Goal: Obtain resource: Download file/media

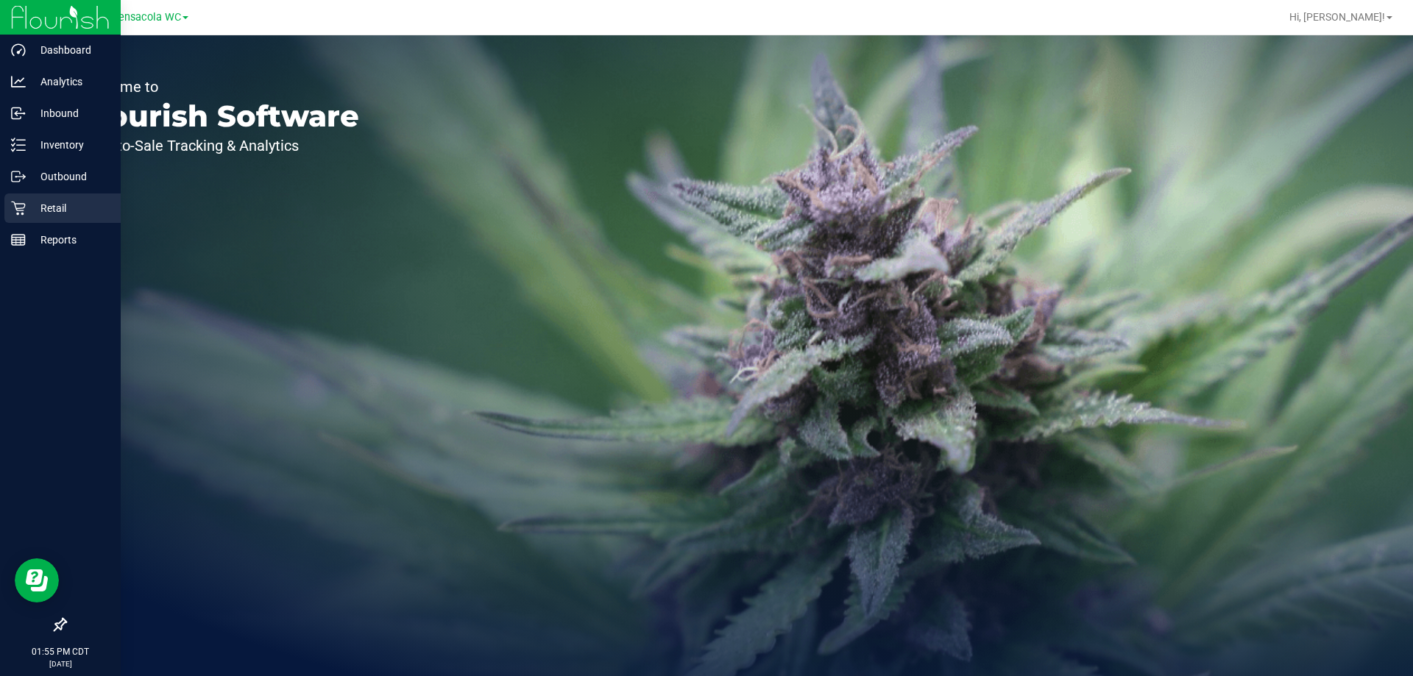
click at [21, 214] on icon at bounding box center [18, 208] width 15 height 15
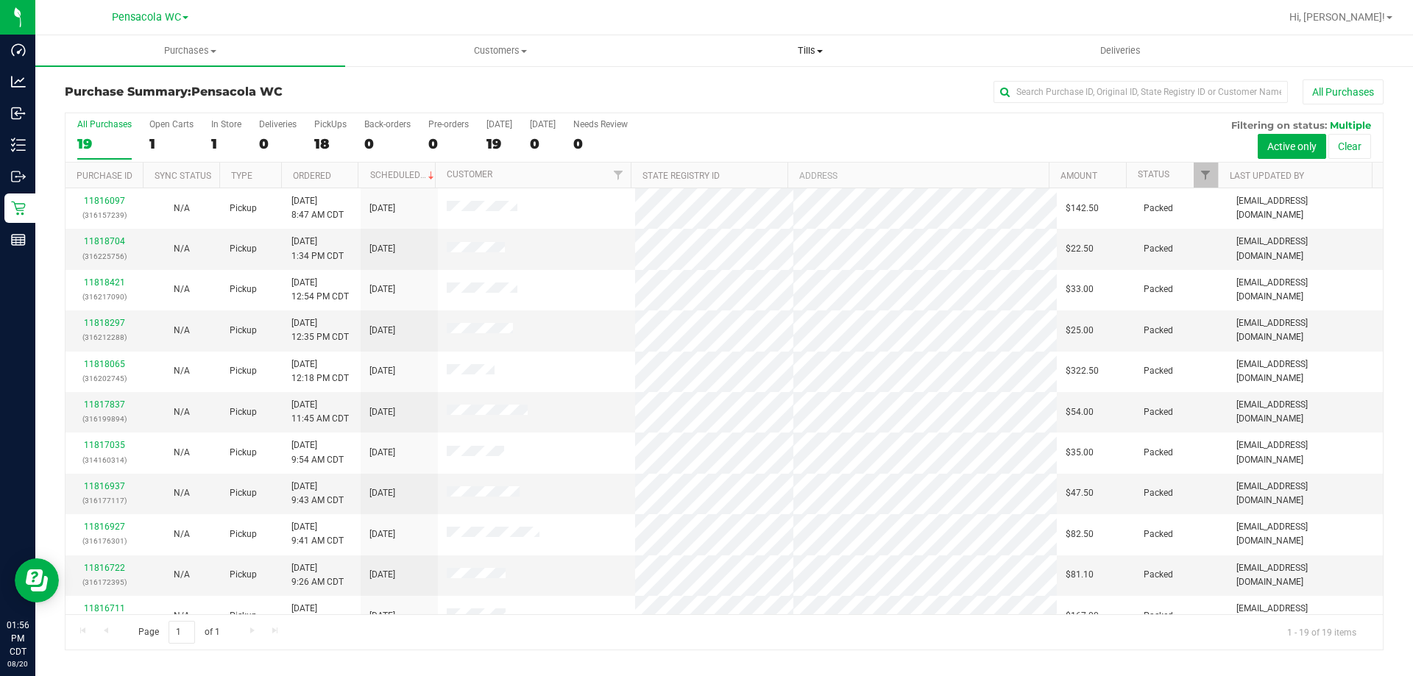
click at [806, 44] on span "Tills" at bounding box center [810, 50] width 308 height 13
click at [801, 81] on li "Manage tills" at bounding box center [810, 89] width 310 height 18
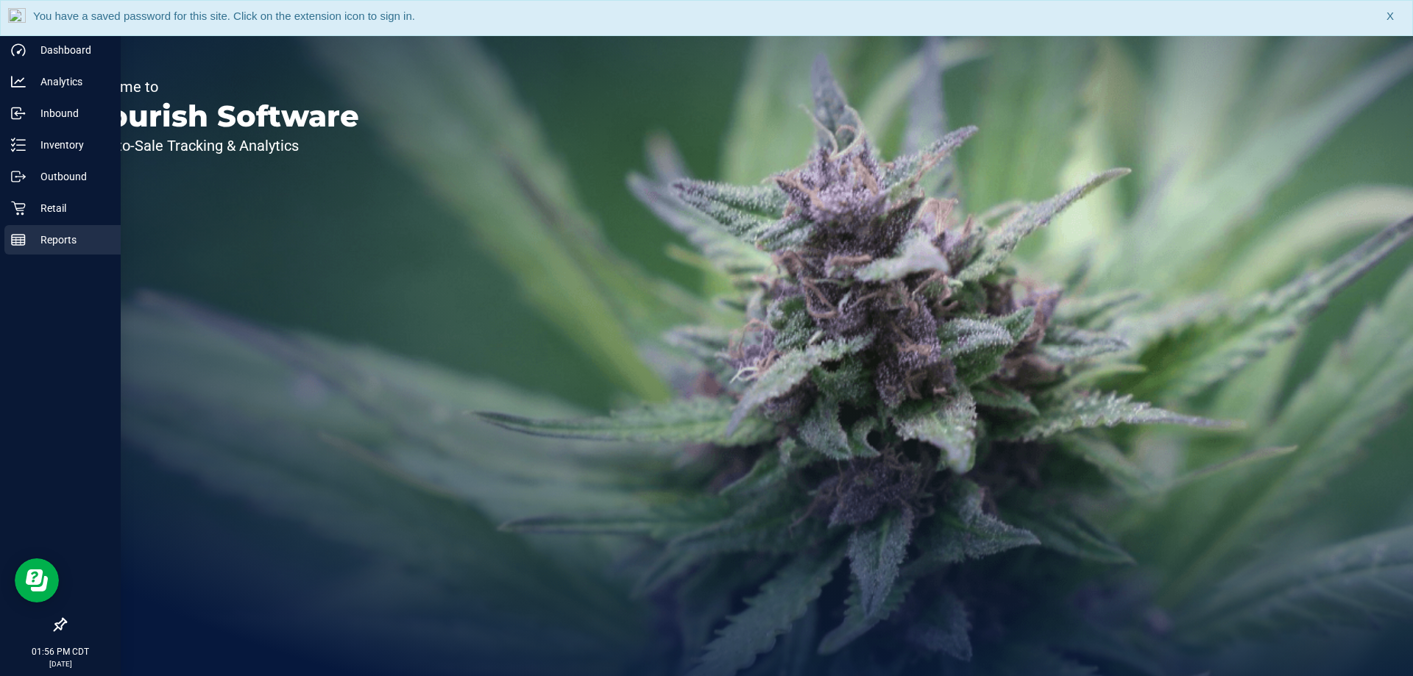
click at [26, 248] on p "Reports" at bounding box center [70, 240] width 88 height 18
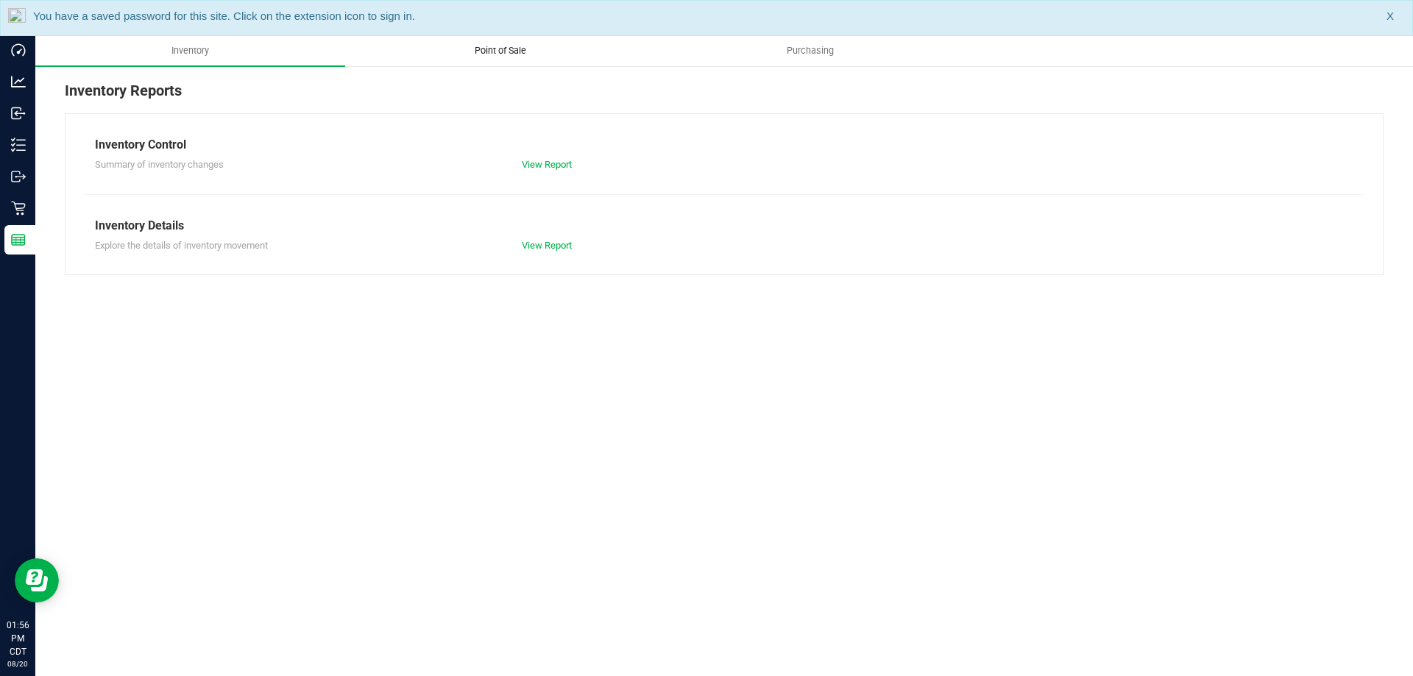
click at [485, 40] on uib-tab-heading "Point of Sale" at bounding box center [500, 50] width 308 height 29
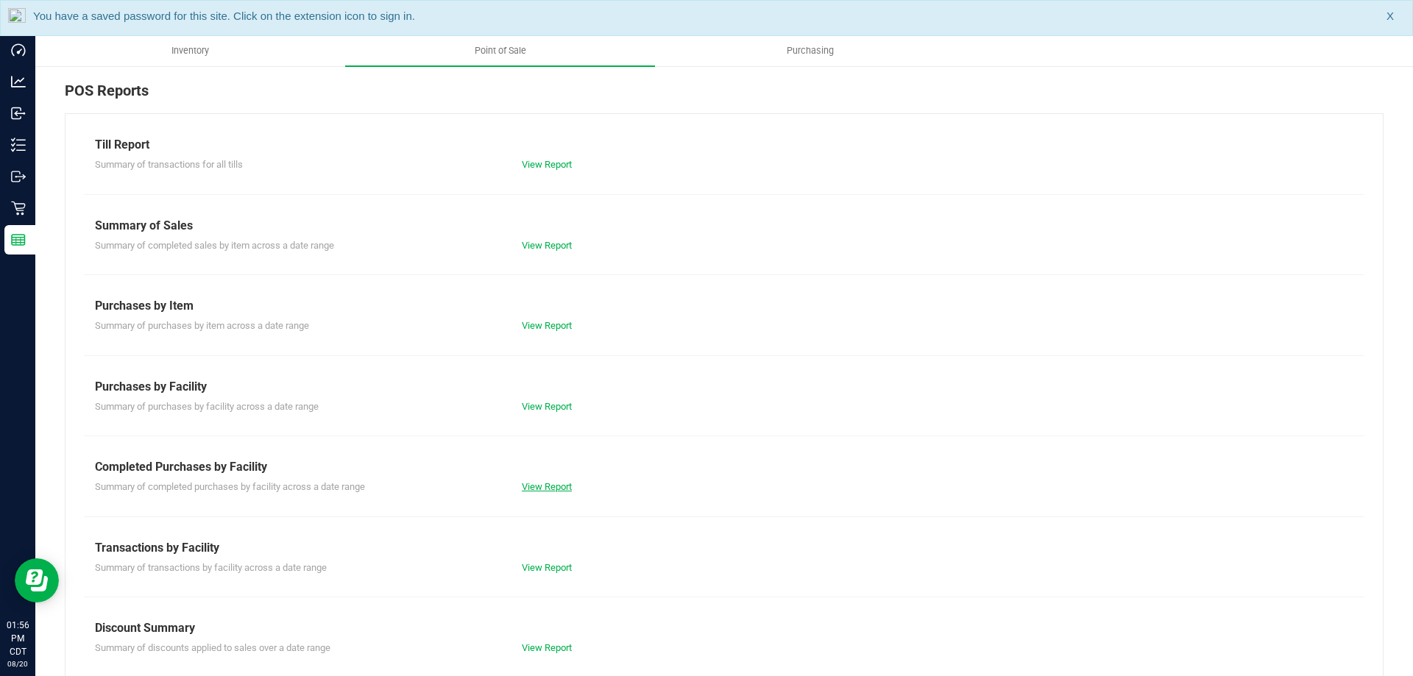
click at [547, 486] on link "View Report" at bounding box center [547, 486] width 50 height 11
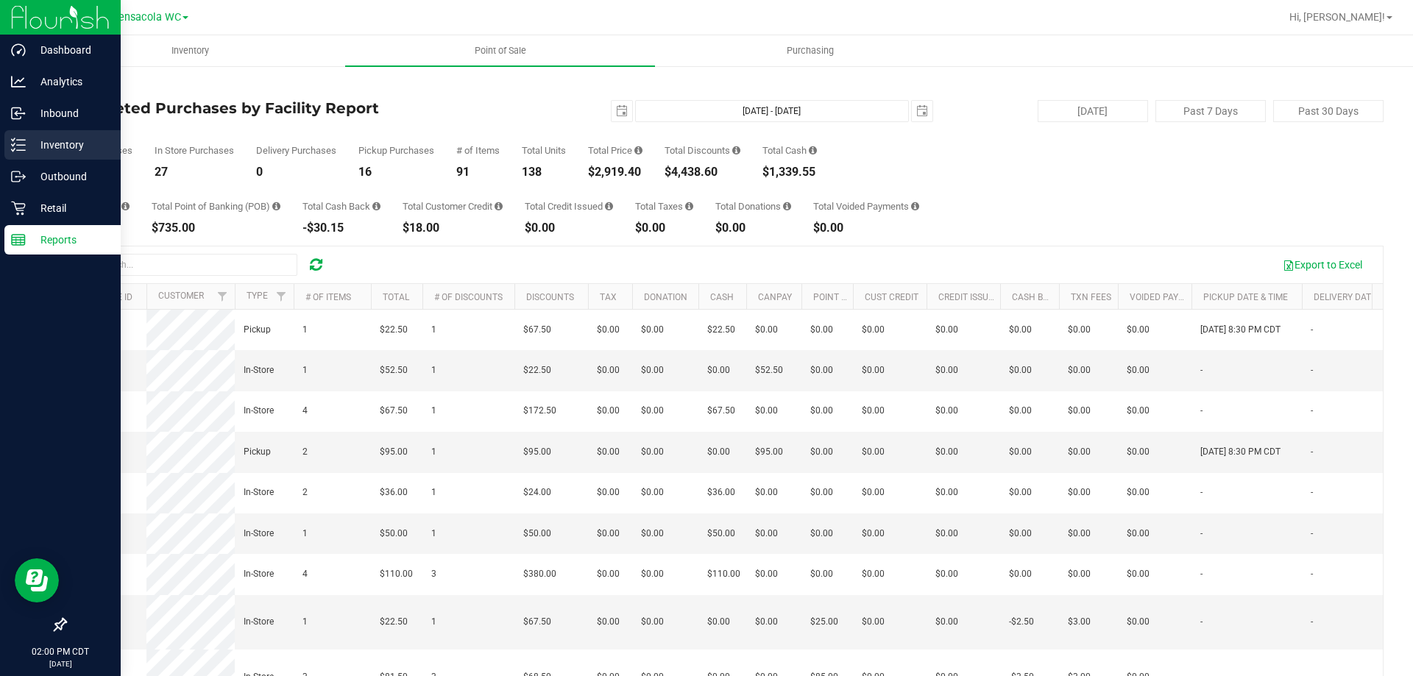
click at [35, 144] on p "Inventory" at bounding box center [70, 145] width 88 height 18
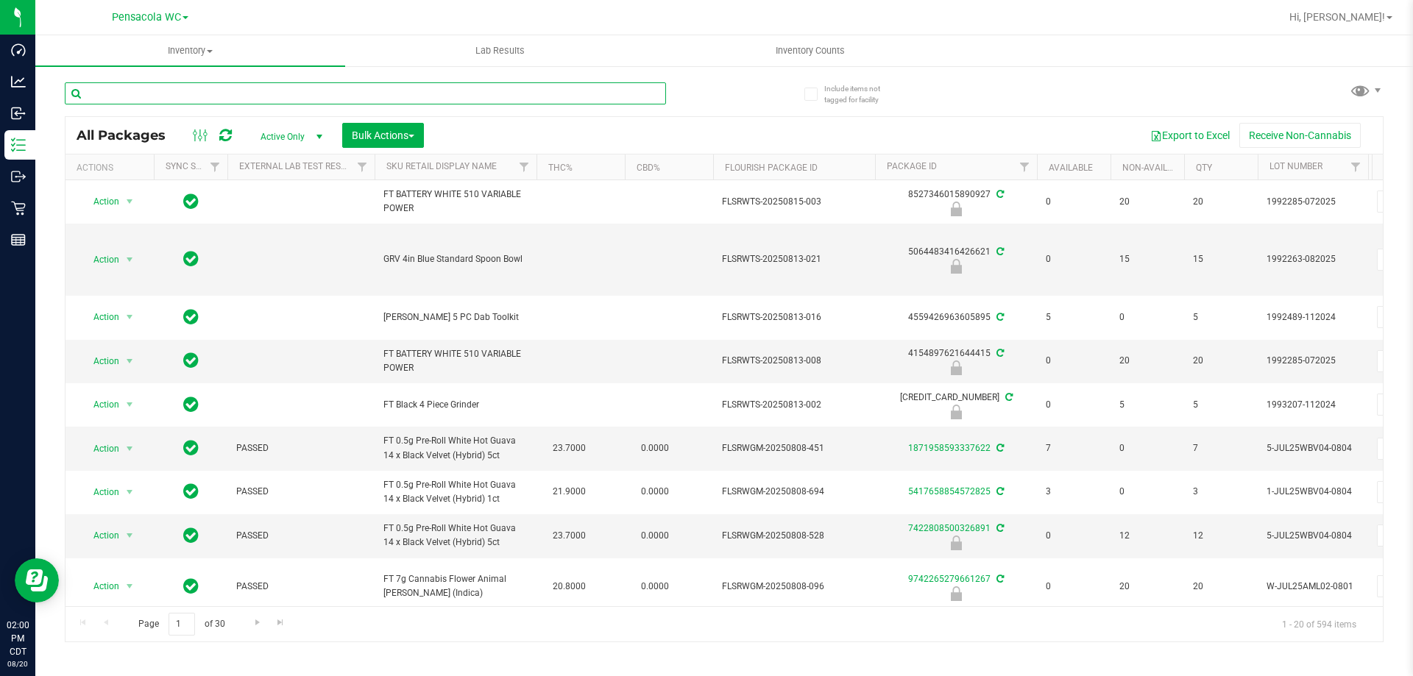
click at [276, 99] on input "text" at bounding box center [365, 93] width 601 height 22
paste input "W-AUG25GRZ01-0809"
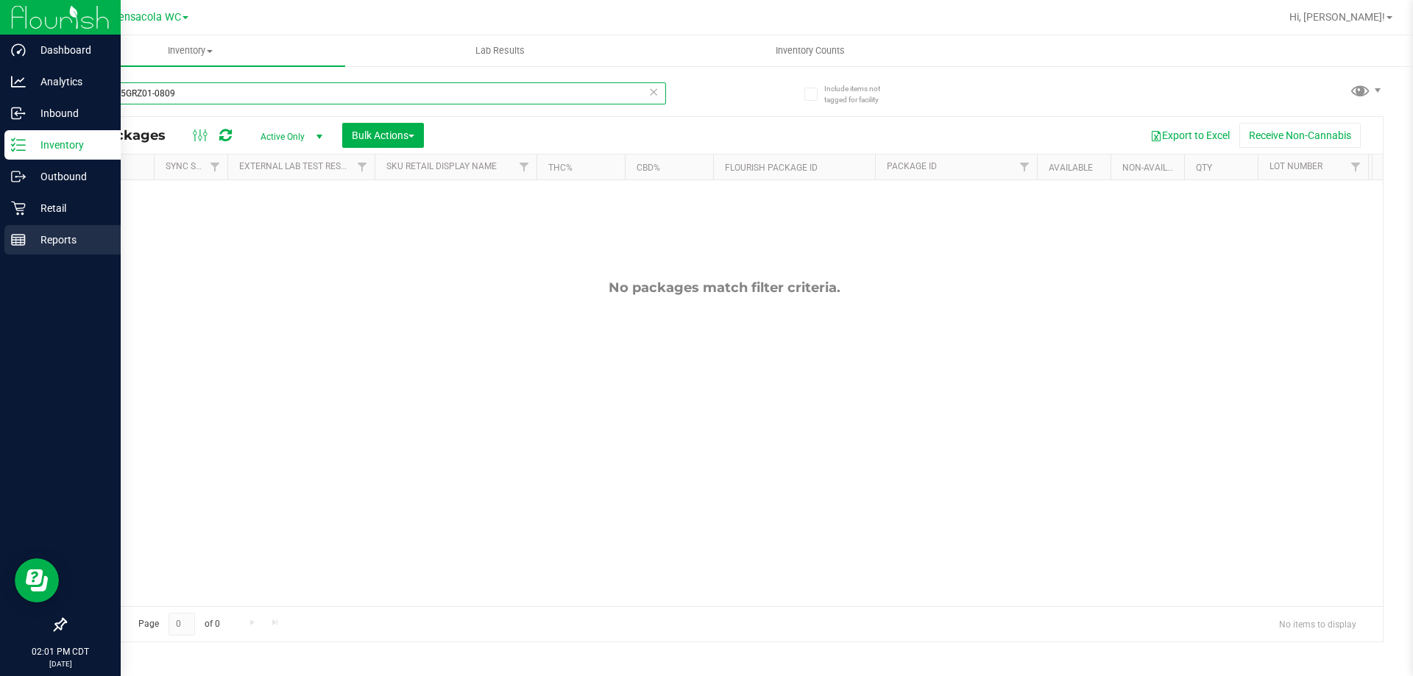
type input "W-AUG25GRZ01-0809"
click at [28, 230] on div "Reports" at bounding box center [62, 239] width 116 height 29
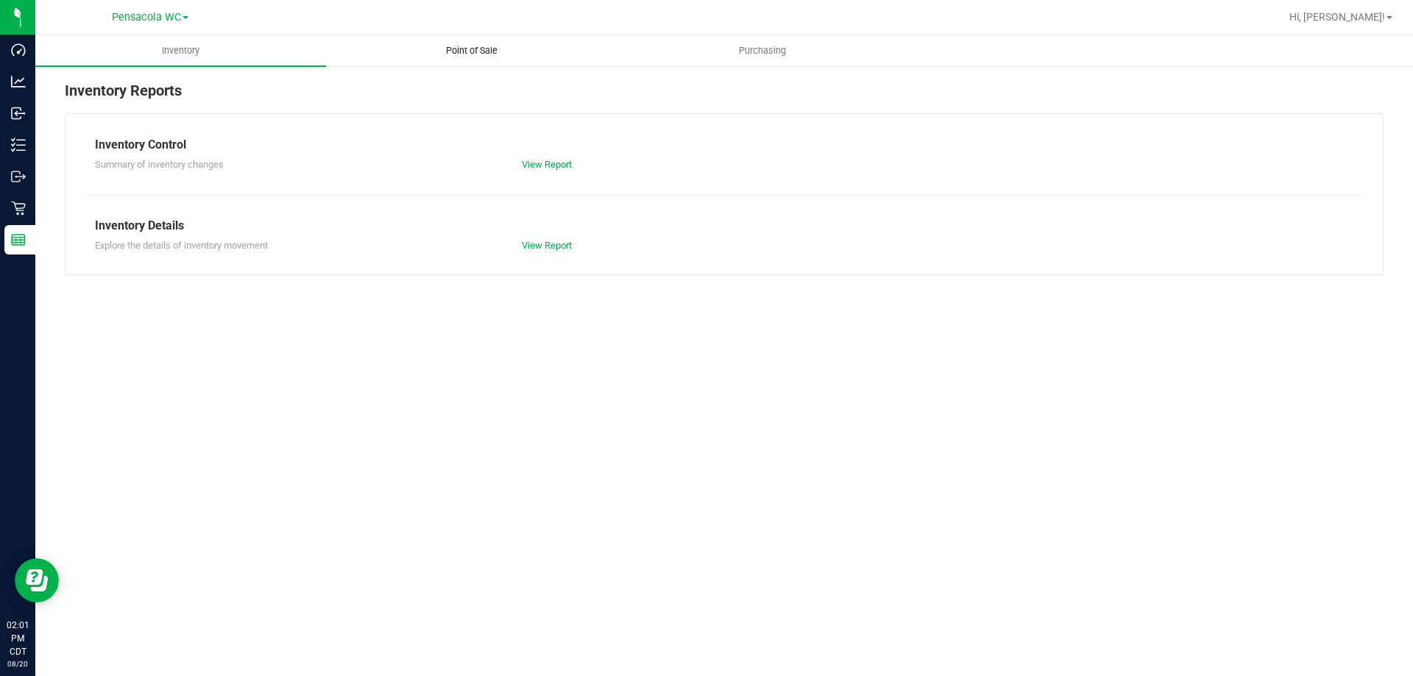
click at [454, 60] on uib-tab-heading "Point of Sale" at bounding box center [471, 50] width 289 height 29
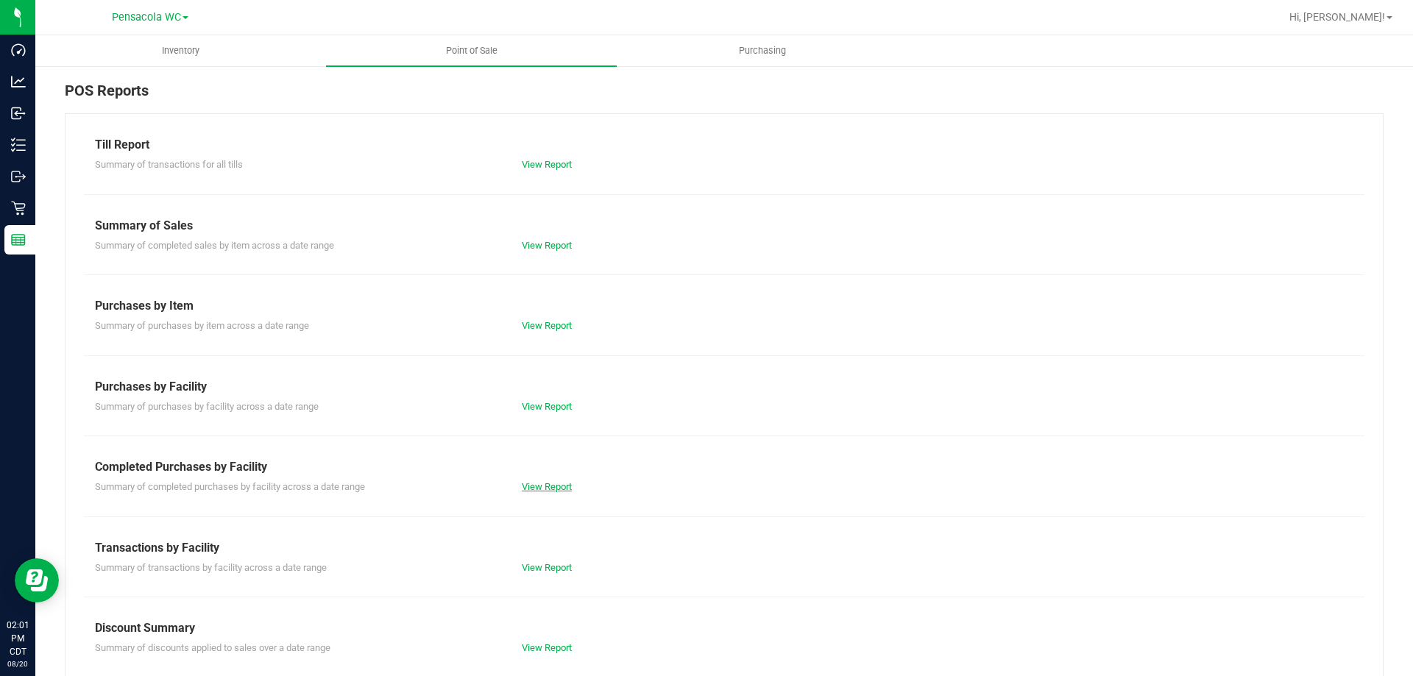
click at [551, 489] on link "View Report" at bounding box center [547, 486] width 50 height 11
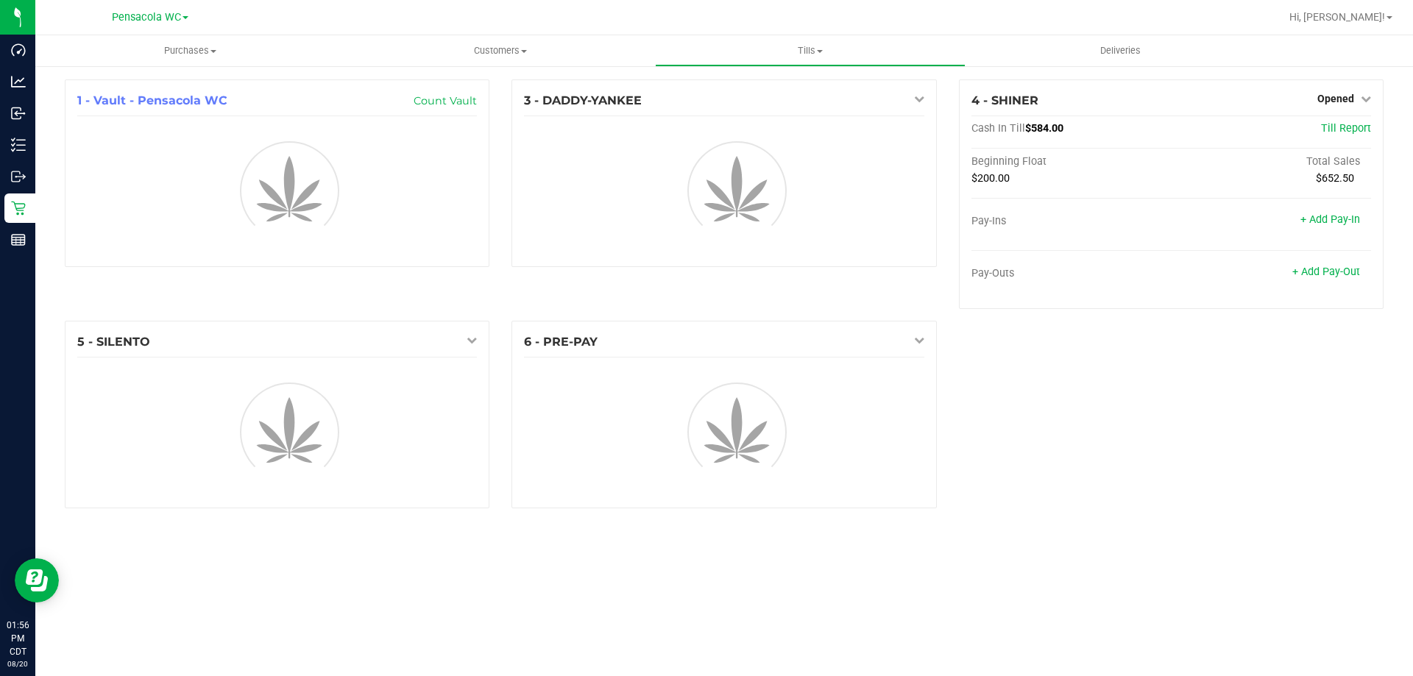
drag, startPoint x: 756, startPoint y: 142, endPoint x: 505, endPoint y: 152, distance: 251.1
click at [696, 142] on div at bounding box center [724, 188] width 422 height 132
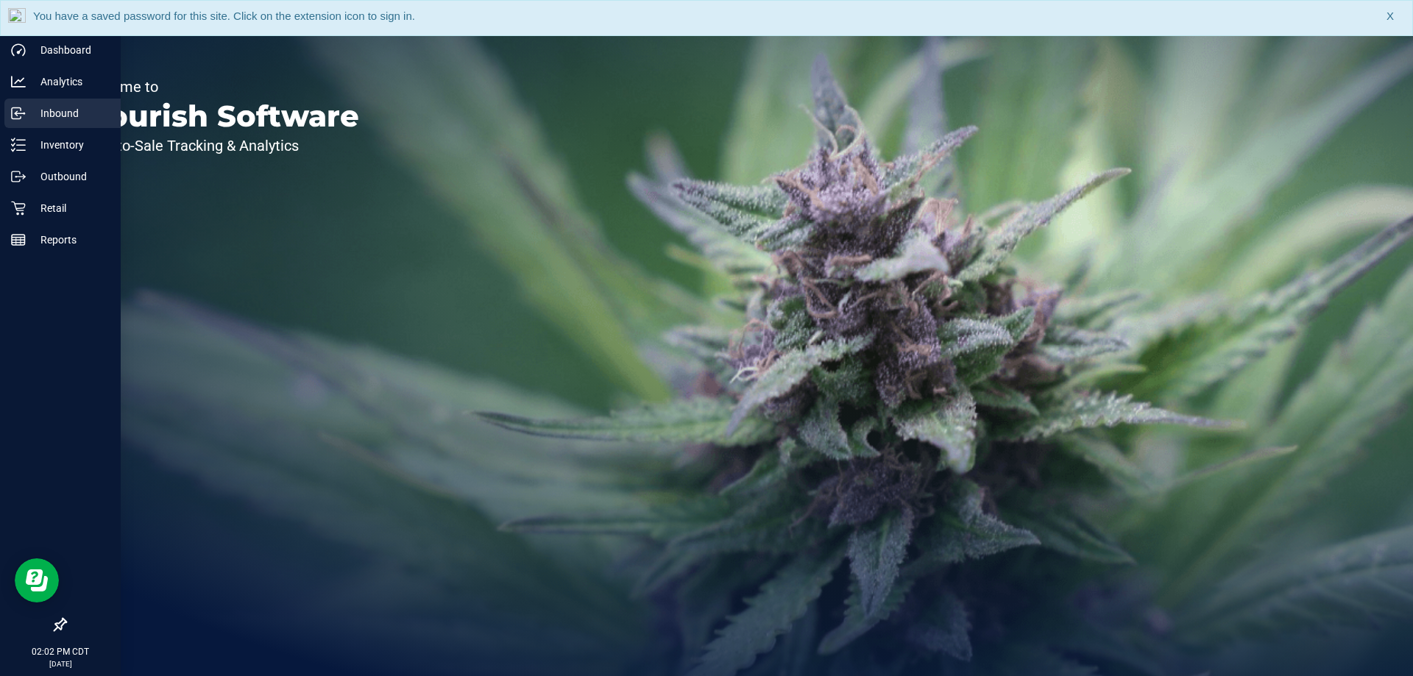
click at [41, 113] on p "Inbound" at bounding box center [70, 113] width 88 height 18
click at [43, 109] on p "Inbound" at bounding box center [70, 113] width 88 height 18
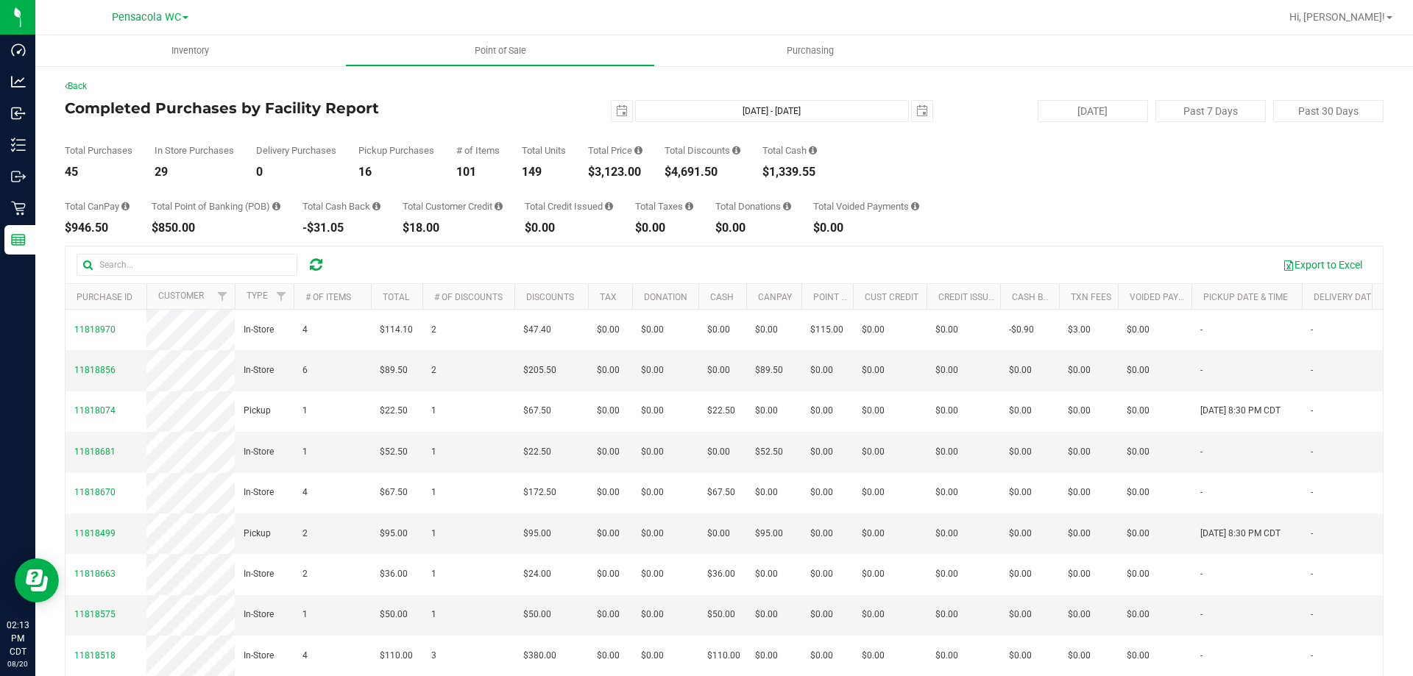
click at [769, 675] on html "Dashboard Analytics Inbound Inventory Outbound Retail Reports 02:13 PM CDT 08/2…" at bounding box center [706, 338] width 1413 height 676
click at [242, 146] on div "Total Purchases 52 In Store Purchases 34 Delivery Purchases 0 Pickup Purchases …" at bounding box center [724, 150] width 1318 height 56
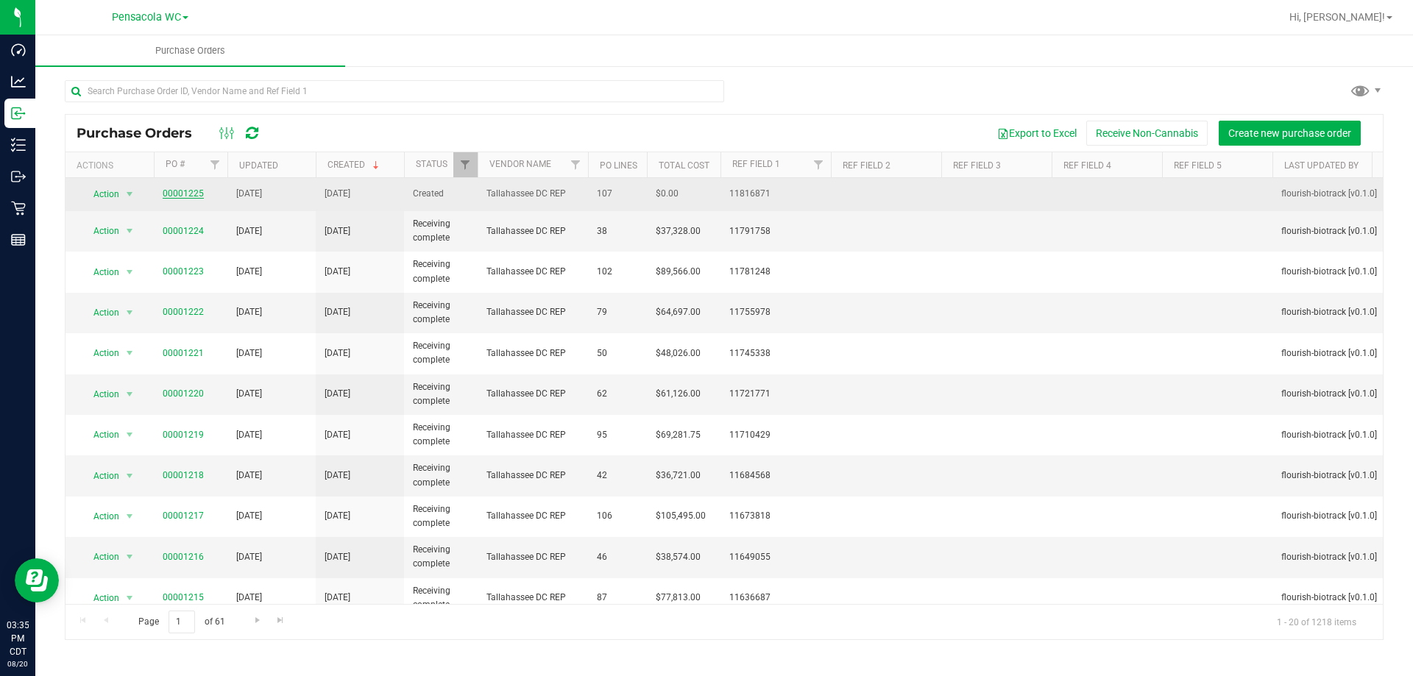
click at [184, 191] on link "00001225" at bounding box center [183, 193] width 41 height 10
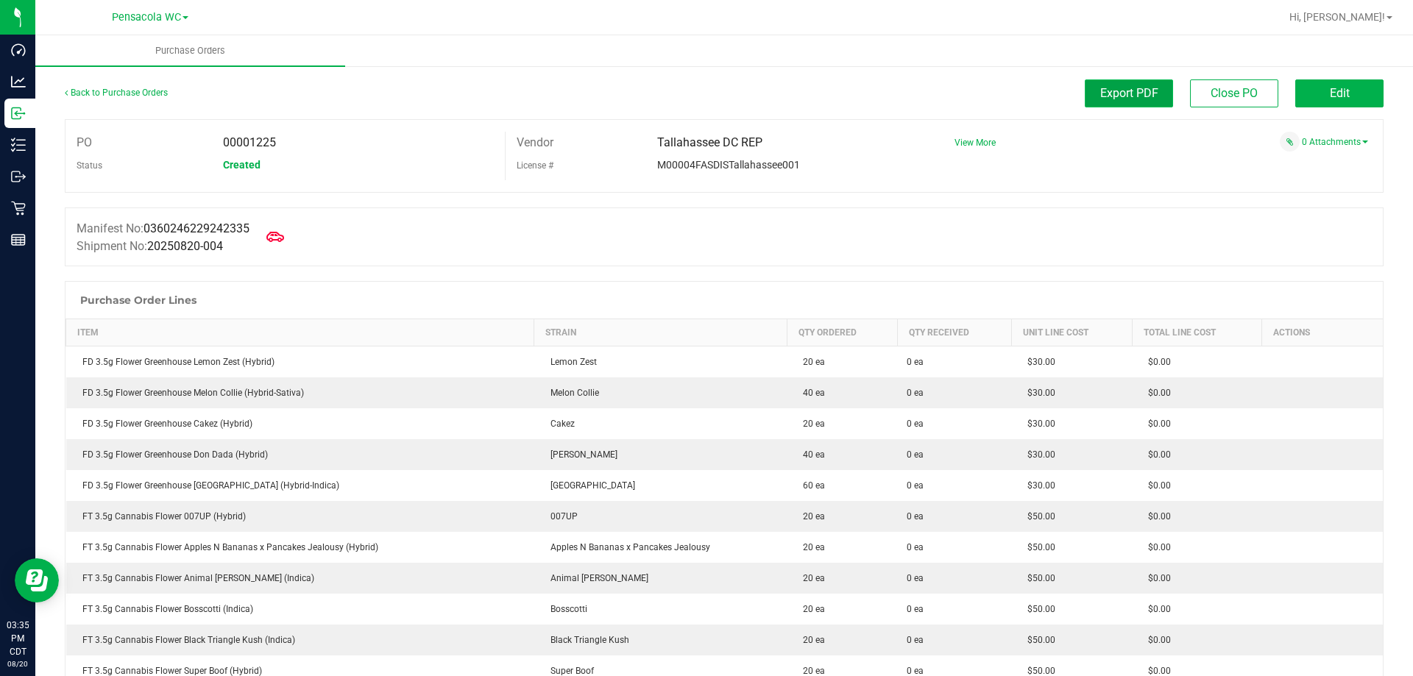
click at [1152, 96] on button "Export PDF" at bounding box center [1128, 93] width 88 height 28
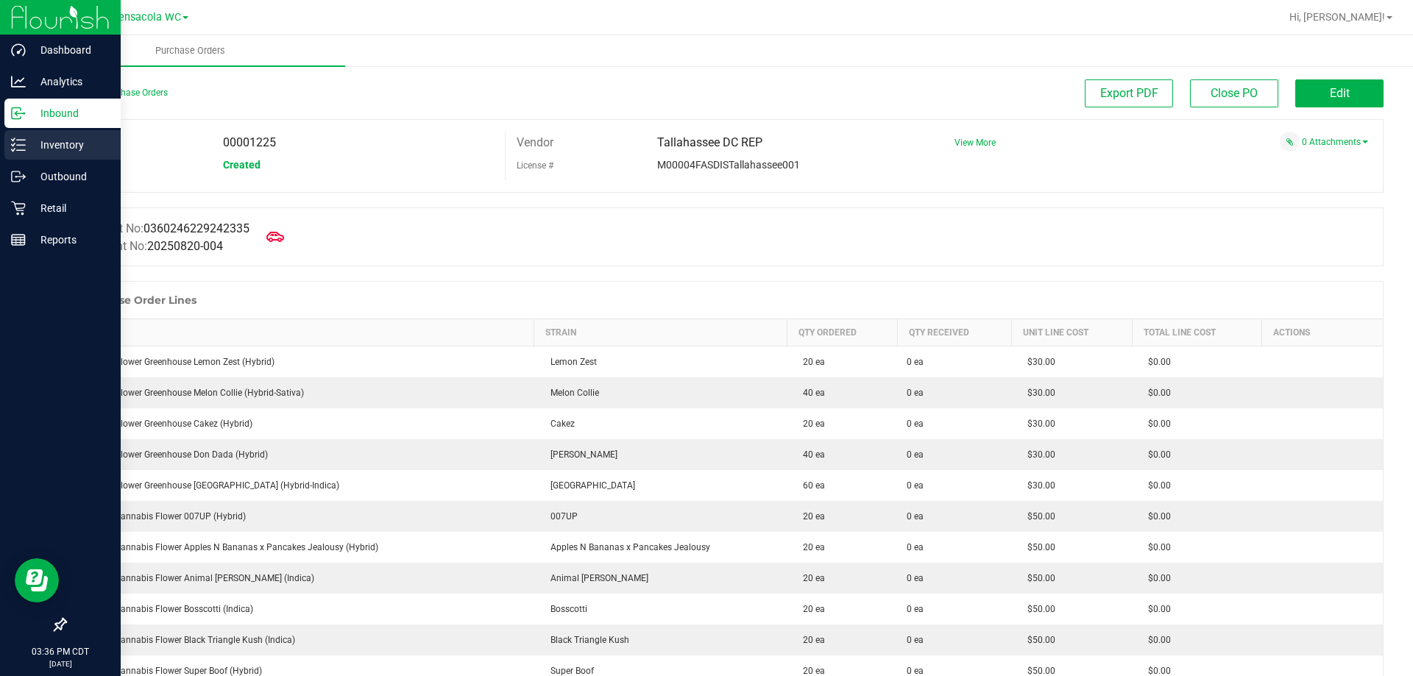
click at [29, 147] on p "Inventory" at bounding box center [70, 145] width 88 height 18
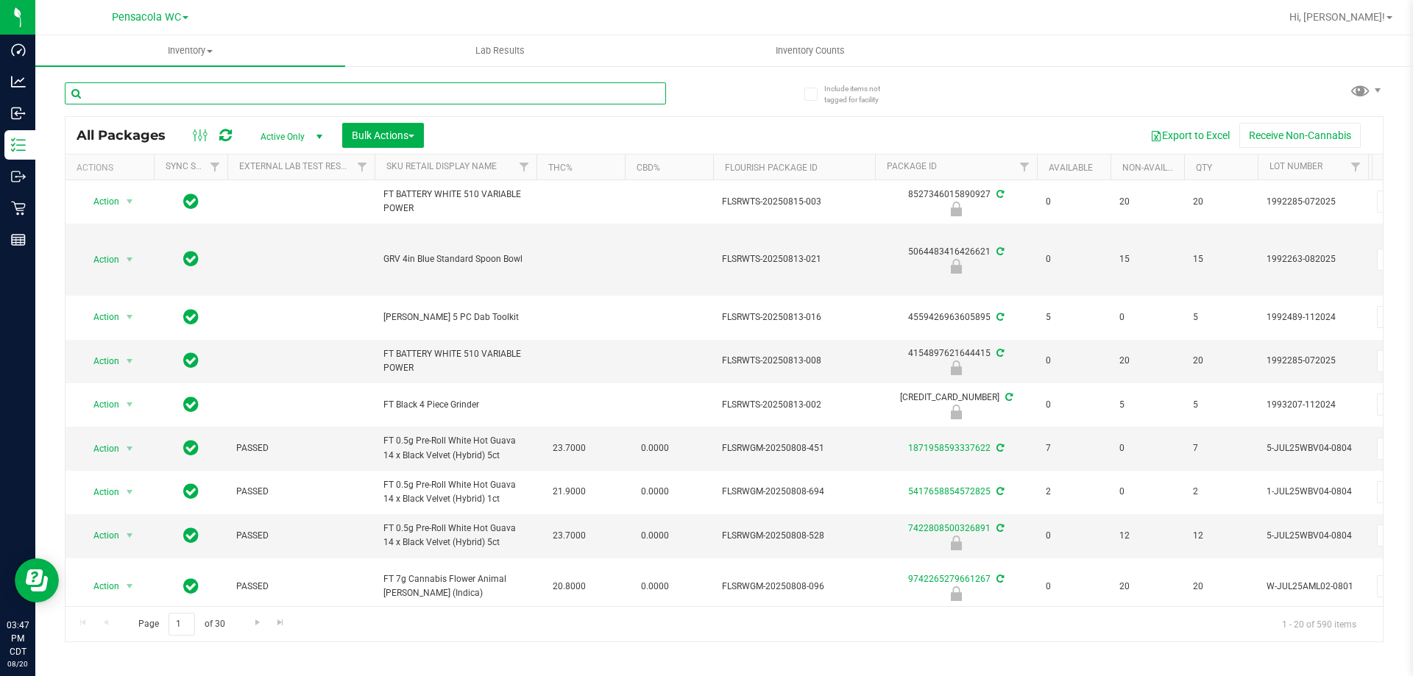
click at [469, 90] on input "text" at bounding box center [365, 93] width 601 height 22
